Goal: Communication & Community: Ask a question

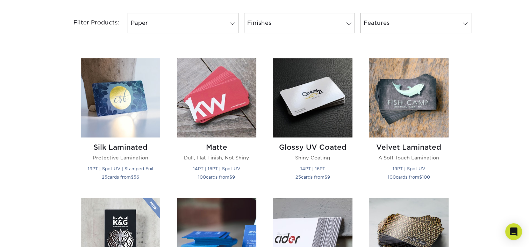
scroll to position [296, 0]
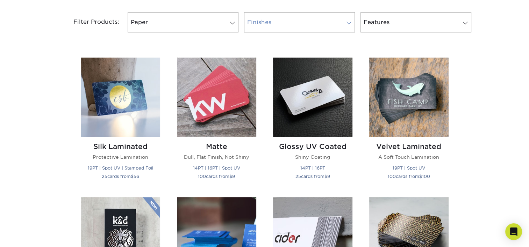
click at [347, 21] on span at bounding box center [349, 23] width 10 height 6
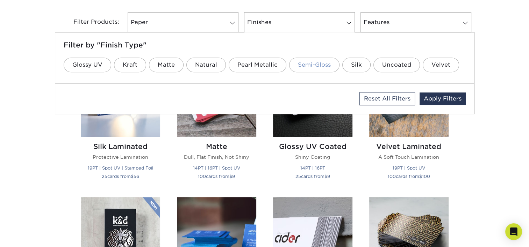
click at [309, 67] on link "Semi-Gloss" at bounding box center [314, 65] width 50 height 15
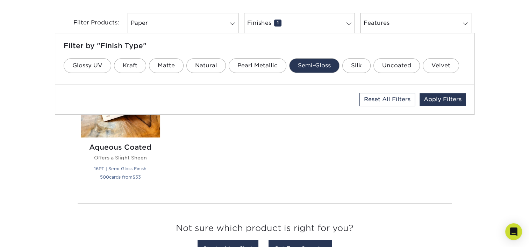
scroll to position [296, 0]
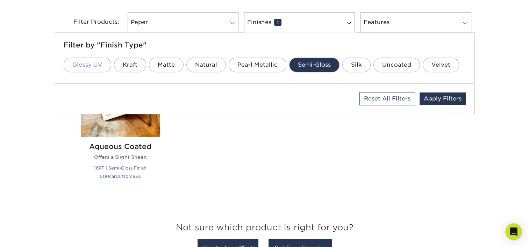
click at [100, 67] on link "Glossy UV" at bounding box center [88, 65] width 48 height 15
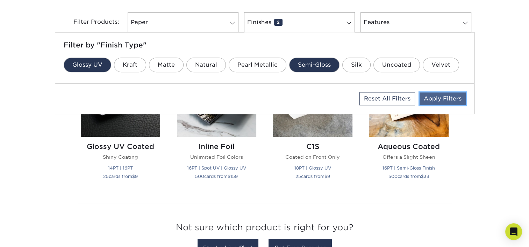
click at [438, 99] on link "Apply Filters" at bounding box center [442, 99] width 46 height 13
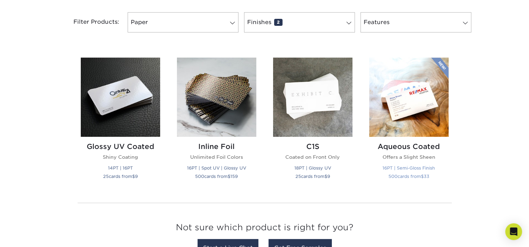
click at [414, 112] on img at bounding box center [408, 97] width 79 height 79
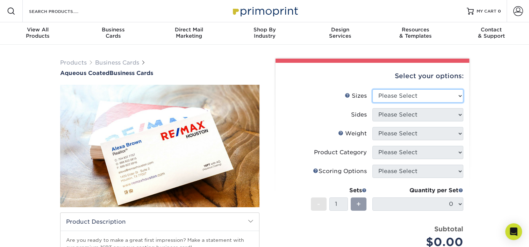
click at [399, 96] on select "Please Select 1.5" x 3.5" - Mini 1.75" x 3.5" - Mini 2" x 3" - Mini 2" x 3.5" -…" at bounding box center [417, 95] width 91 height 13
select select "2.00x3.50"
click at [372, 89] on select "Please Select 1.5" x 3.5" - Mini 1.75" x 3.5" - Mini 2" x 3" - Mini 2" x 3.5" -…" at bounding box center [417, 95] width 91 height 13
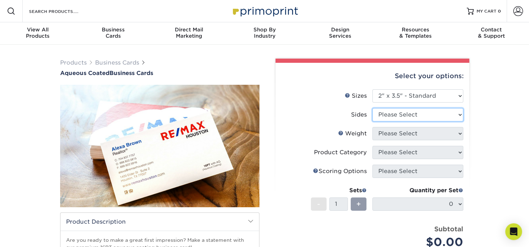
click at [388, 117] on select "Please Select Print Both Sides Print Front Only" at bounding box center [417, 114] width 91 height 13
select select "13abbda7-1d64-4f25-8bb2-c179b224825d"
click at [372, 108] on select "Please Select Print Both Sides Print Front Only" at bounding box center [417, 114] width 91 height 13
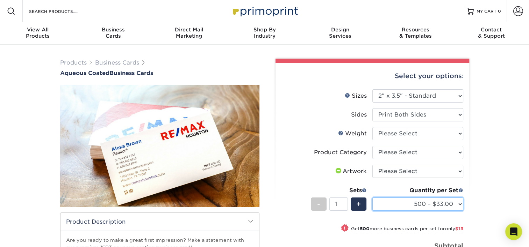
click at [406, 200] on select "500 – $33.00 1000 – $46.00 2500 – $99.00 5000 – $141.00 7500 – $224.00 10000 – …" at bounding box center [417, 204] width 91 height 13
select select "25000 – $591.00"
click at [372, 198] on select "500 – $33.00 1000 – $46.00 2500 – $99.00 5000 – $141.00 7500 – $224.00 10000 – …" at bounding box center [417, 204] width 91 height 13
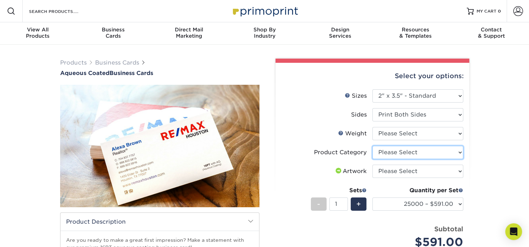
click at [391, 151] on select "Please Select Business Cards" at bounding box center [417, 152] width 91 height 13
select select "3b5148f1-0588-4f88-a218-97bcfdce65c1"
click at [372, 146] on select "Please Select Business Cards" at bounding box center [417, 152] width 91 height 13
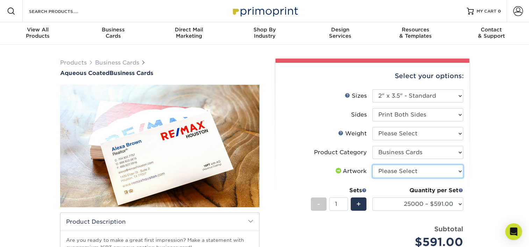
click at [390, 168] on select "Please Select I will upload files I need a design - $100" at bounding box center [417, 171] width 91 height 13
select select "upload"
click at [372, 165] on select "Please Select I will upload files I need a design - $100" at bounding box center [417, 171] width 91 height 13
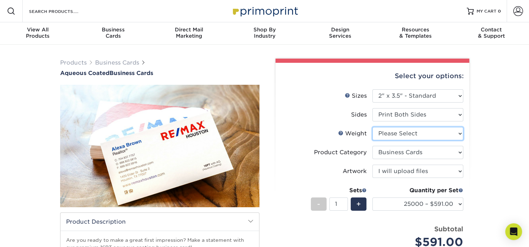
click at [389, 136] on select "Please Select 16PT" at bounding box center [417, 133] width 91 height 13
select select "16PT"
click at [372, 127] on select "Please Select 16PT" at bounding box center [417, 133] width 91 height 13
select select "-1"
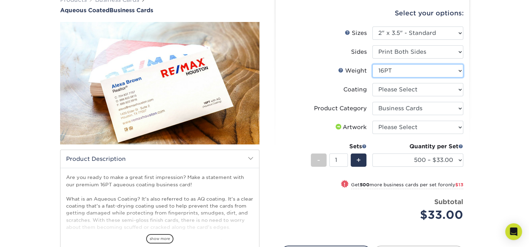
scroll to position [78, 0]
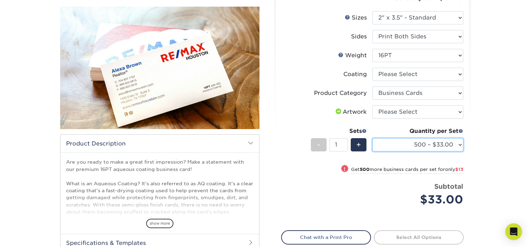
click at [453, 147] on select "500 – $33.00 1000 – $46.00 2500 – $99.00 5000 – $141.00 7500 – $224.00 10000 – …" at bounding box center [417, 144] width 91 height 13
select select "25000 – $591.00"
click at [372, 138] on select "500 – $33.00 1000 – $46.00 2500 – $99.00 5000 – $141.00 7500 – $224.00 10000 – …" at bounding box center [417, 144] width 91 height 13
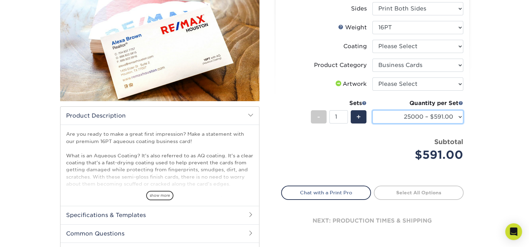
scroll to position [106, 0]
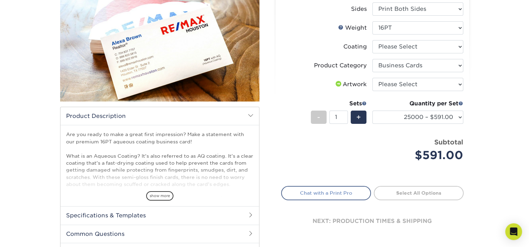
click at [351, 193] on link "Chat with a Print Pro" at bounding box center [326, 193] width 90 height 14
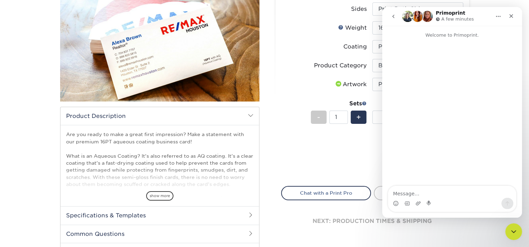
scroll to position [0, 0]
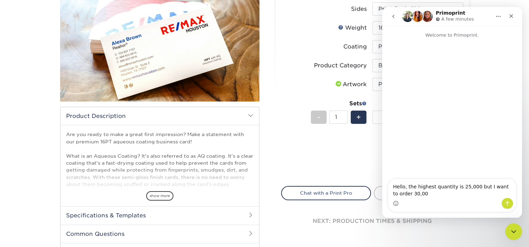
type textarea "Hello, the highest quantity is 25,000 but I want to order 30,000"
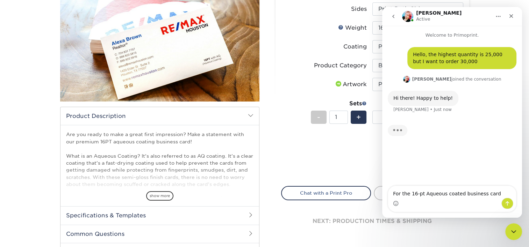
type textarea "For the 16-pt Aqueous coated business cards"
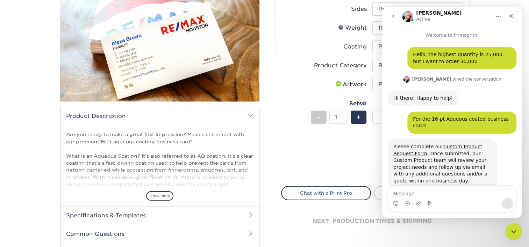
scroll to position [10, 0]
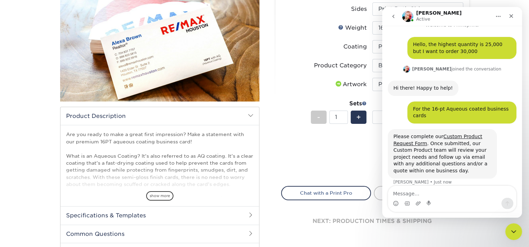
click at [427, 195] on textarea "Message…" at bounding box center [452, 192] width 128 height 12
type textarea "Okay, I was hoping for a more immediate resolution"
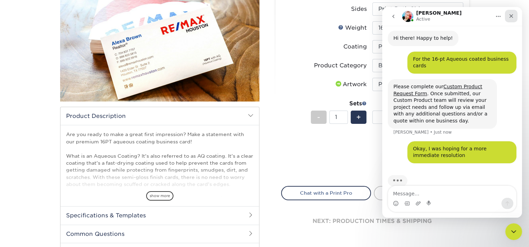
scroll to position [65, 0]
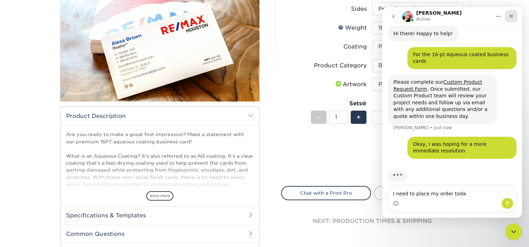
type textarea "I need to place my order today"
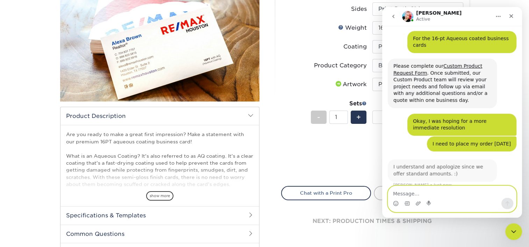
scroll to position [81, 0]
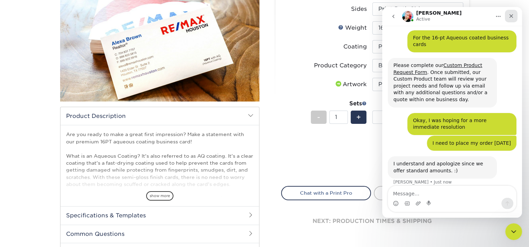
click at [511, 16] on icon "Close" at bounding box center [511, 16] width 4 height 4
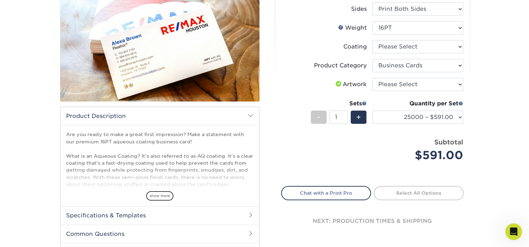
scroll to position [108, 0]
